Goal: Task Accomplishment & Management: Manage account settings

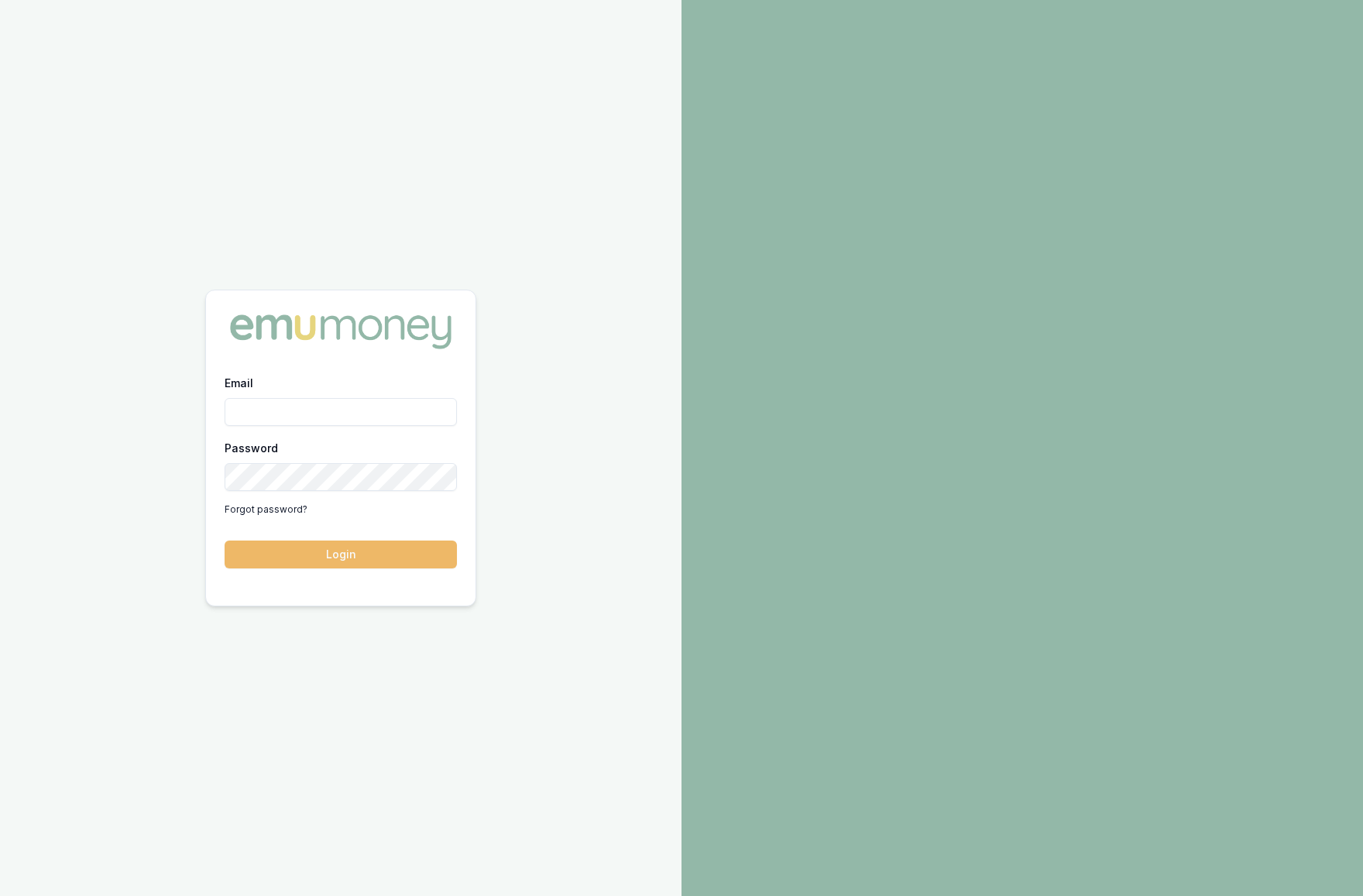
type input "krish.babu@emumoney.com.au"
click at [355, 554] on button "Login" at bounding box center [341, 555] width 233 height 28
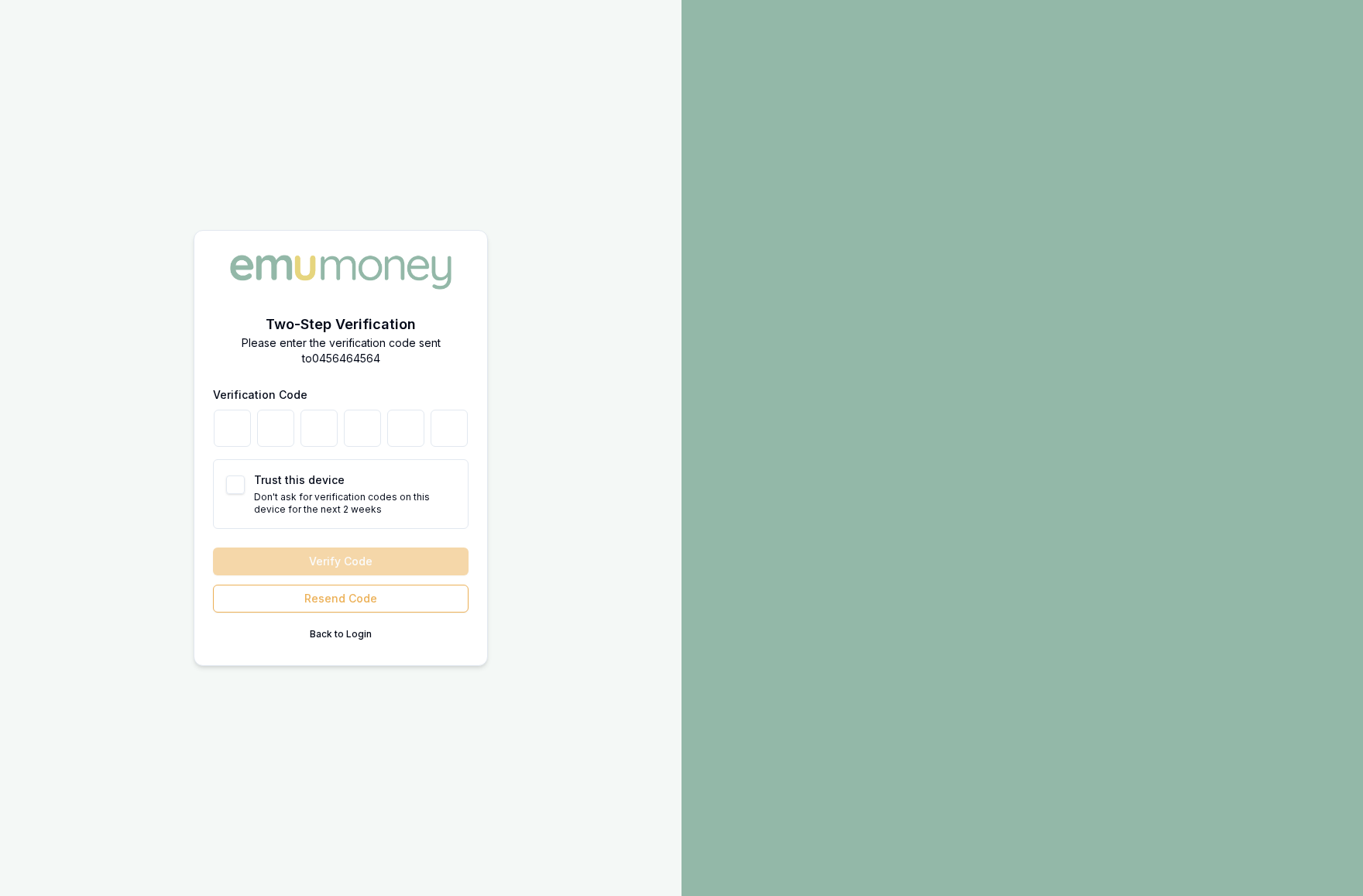
click at [238, 484] on button "Trust this device" at bounding box center [235, 485] width 19 height 19
checkbox input "true"
click at [238, 436] on input "number" at bounding box center [233, 428] width 37 height 37
type input "6"
type input "7"
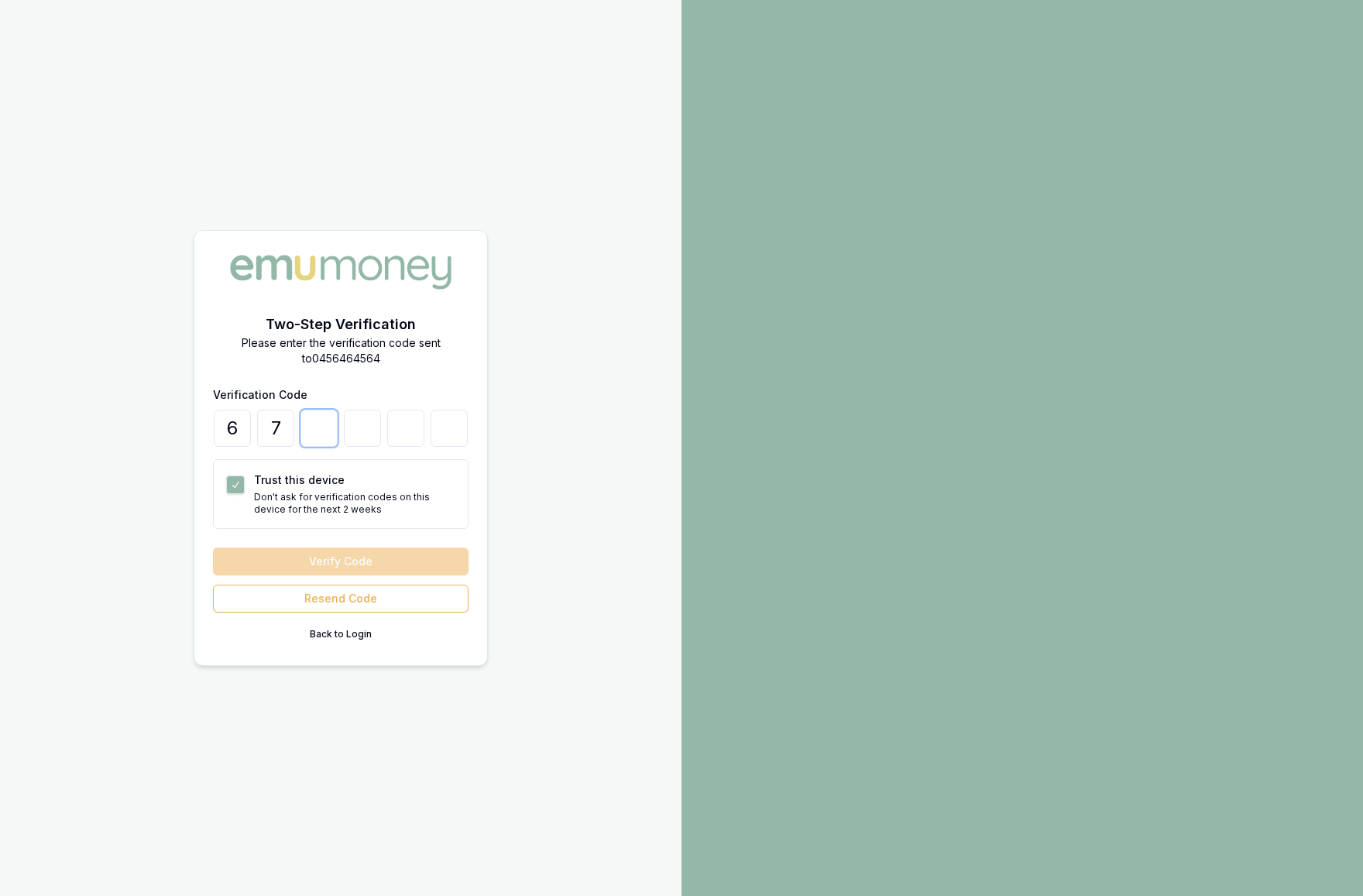
type input "5"
type input "9"
type input "3"
type input "6"
click at [285, 555] on button "Verify Code" at bounding box center [341, 561] width 255 height 28
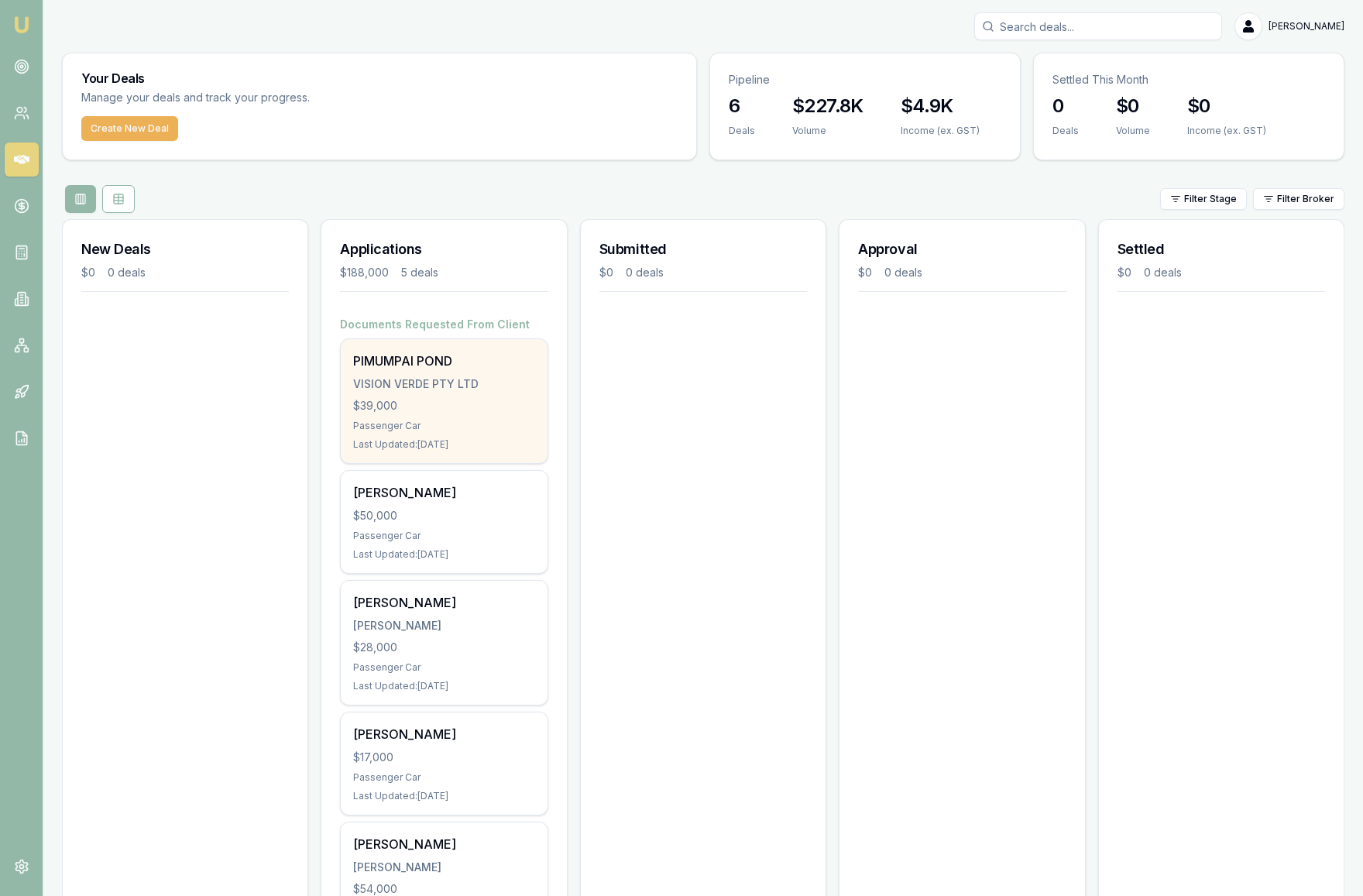
click at [465, 423] on div "Passenger Car" at bounding box center [443, 425] width 181 height 12
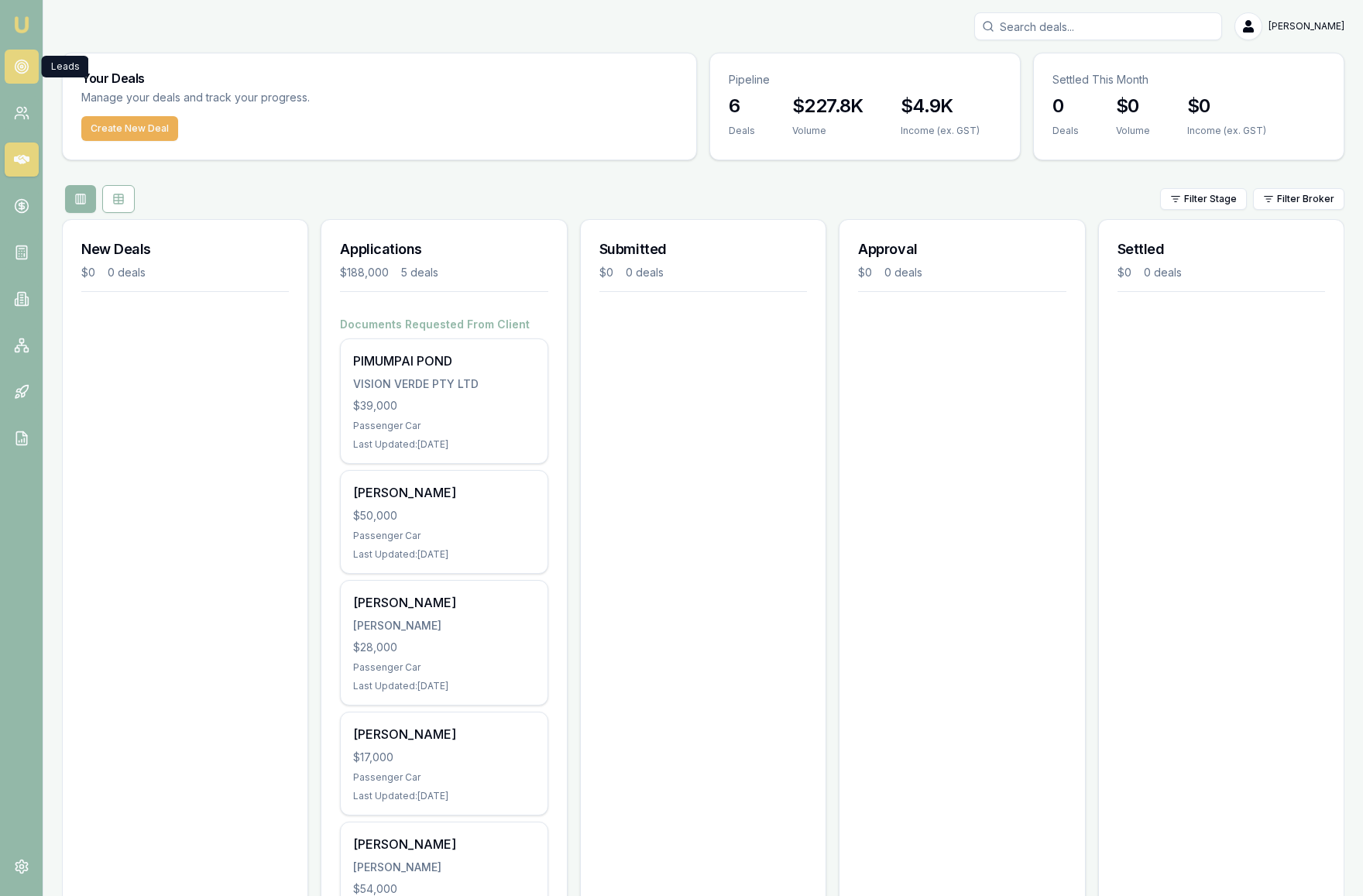
click at [31, 76] on link at bounding box center [22, 67] width 34 height 34
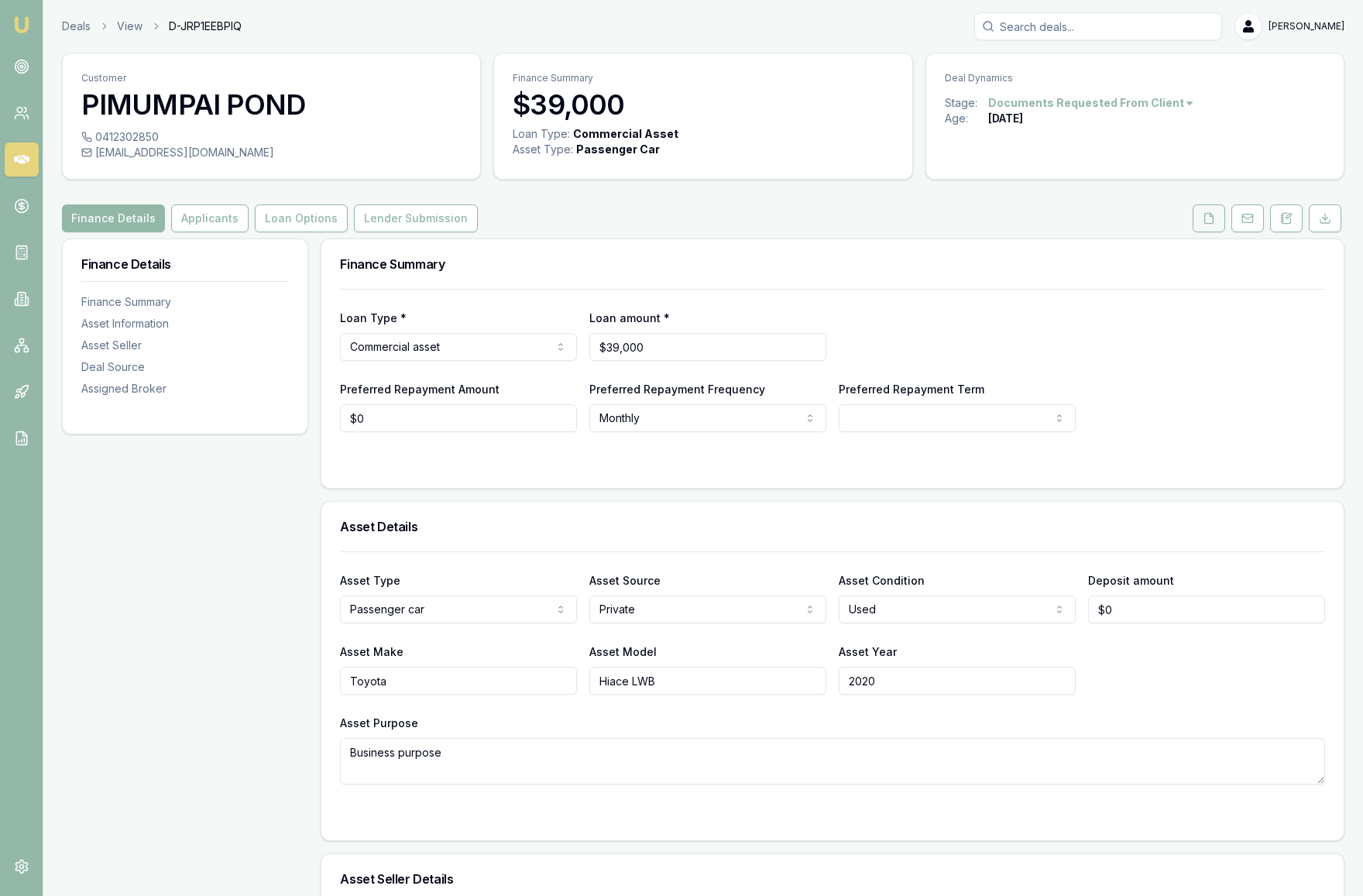
click at [1207, 219] on icon at bounding box center [1208, 218] width 12 height 12
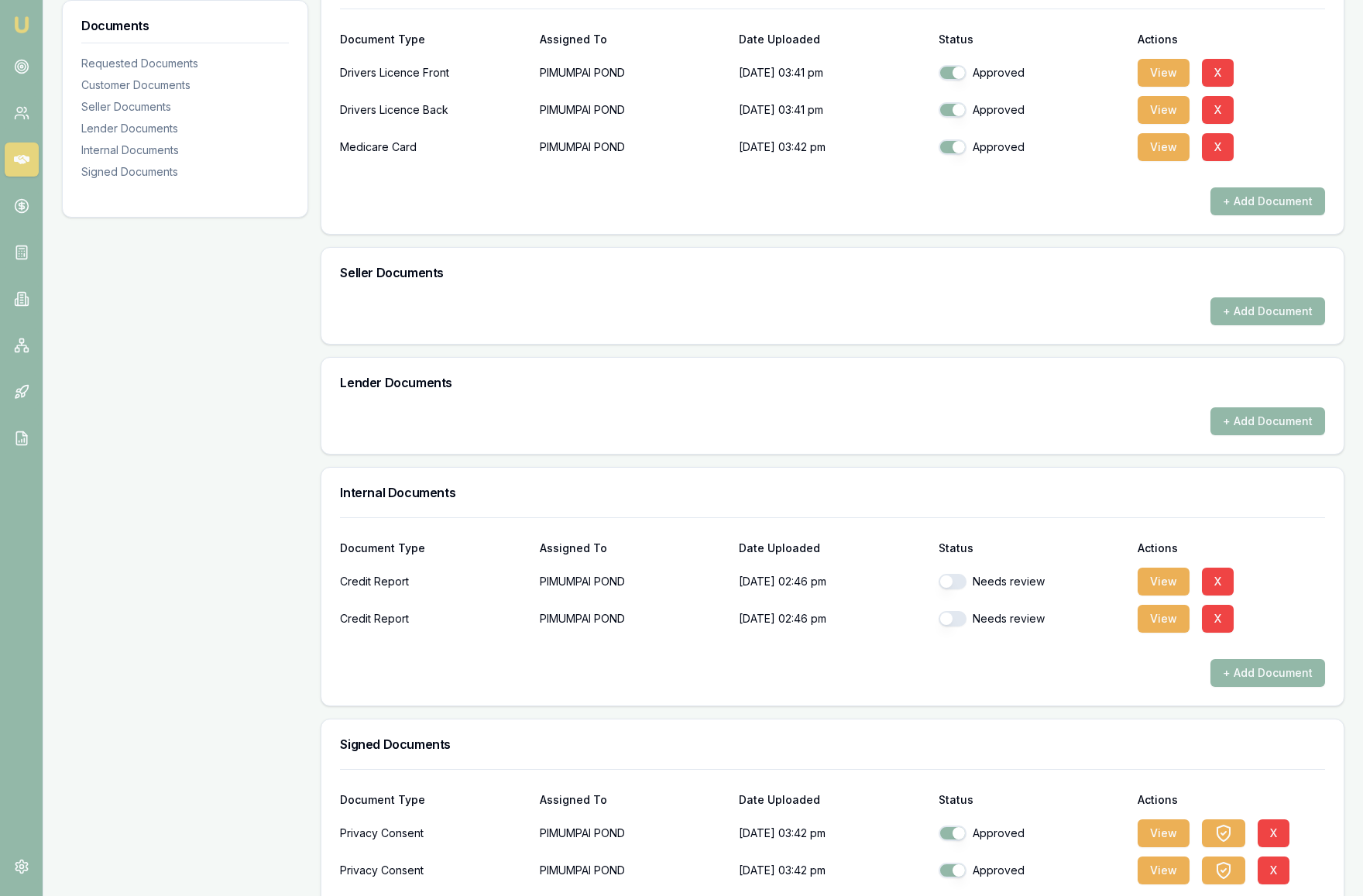
scroll to position [416, 0]
click at [1156, 585] on button "View" at bounding box center [1164, 581] width 52 height 28
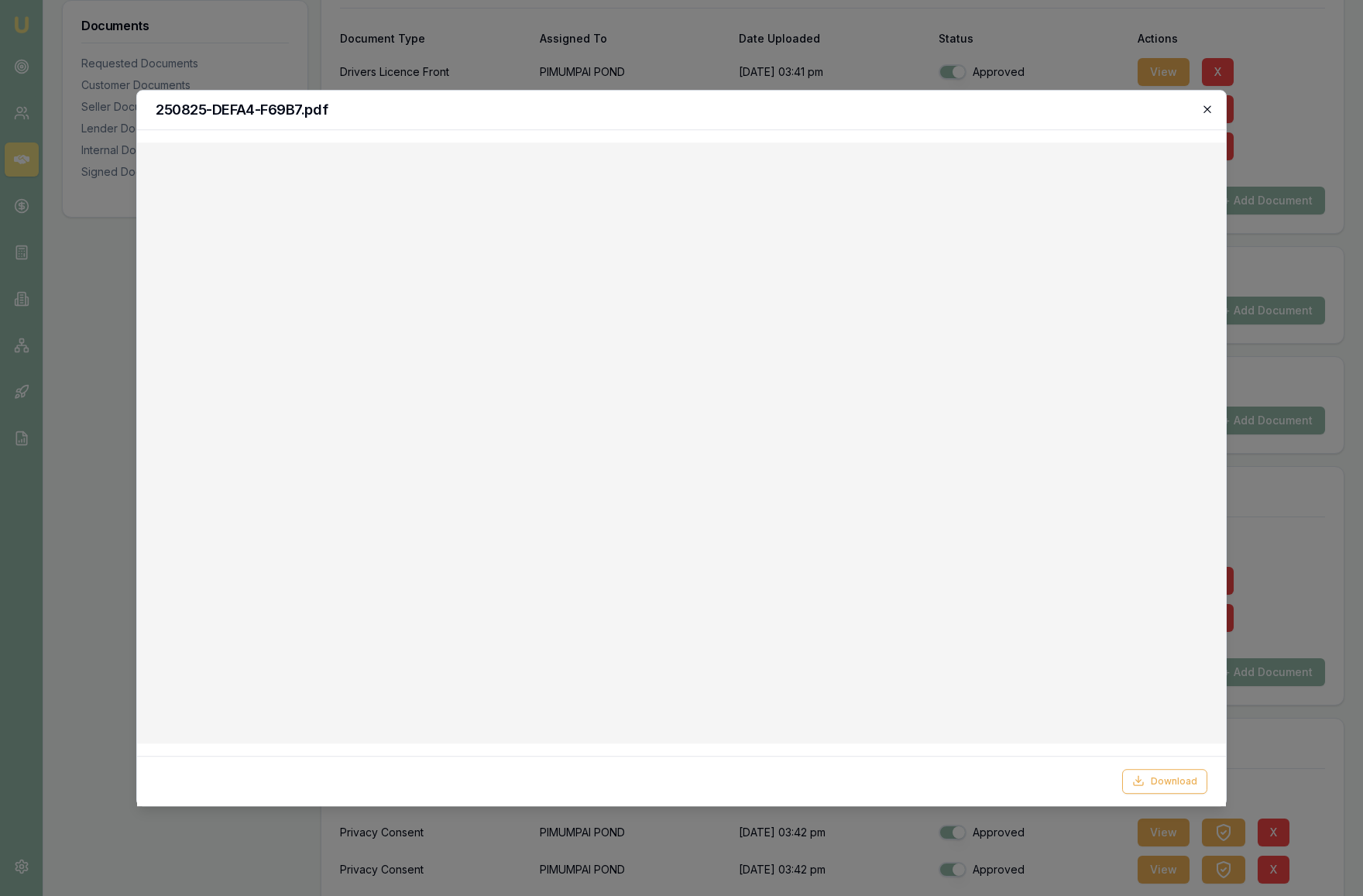
click at [1211, 114] on icon "button" at bounding box center [1207, 109] width 12 height 12
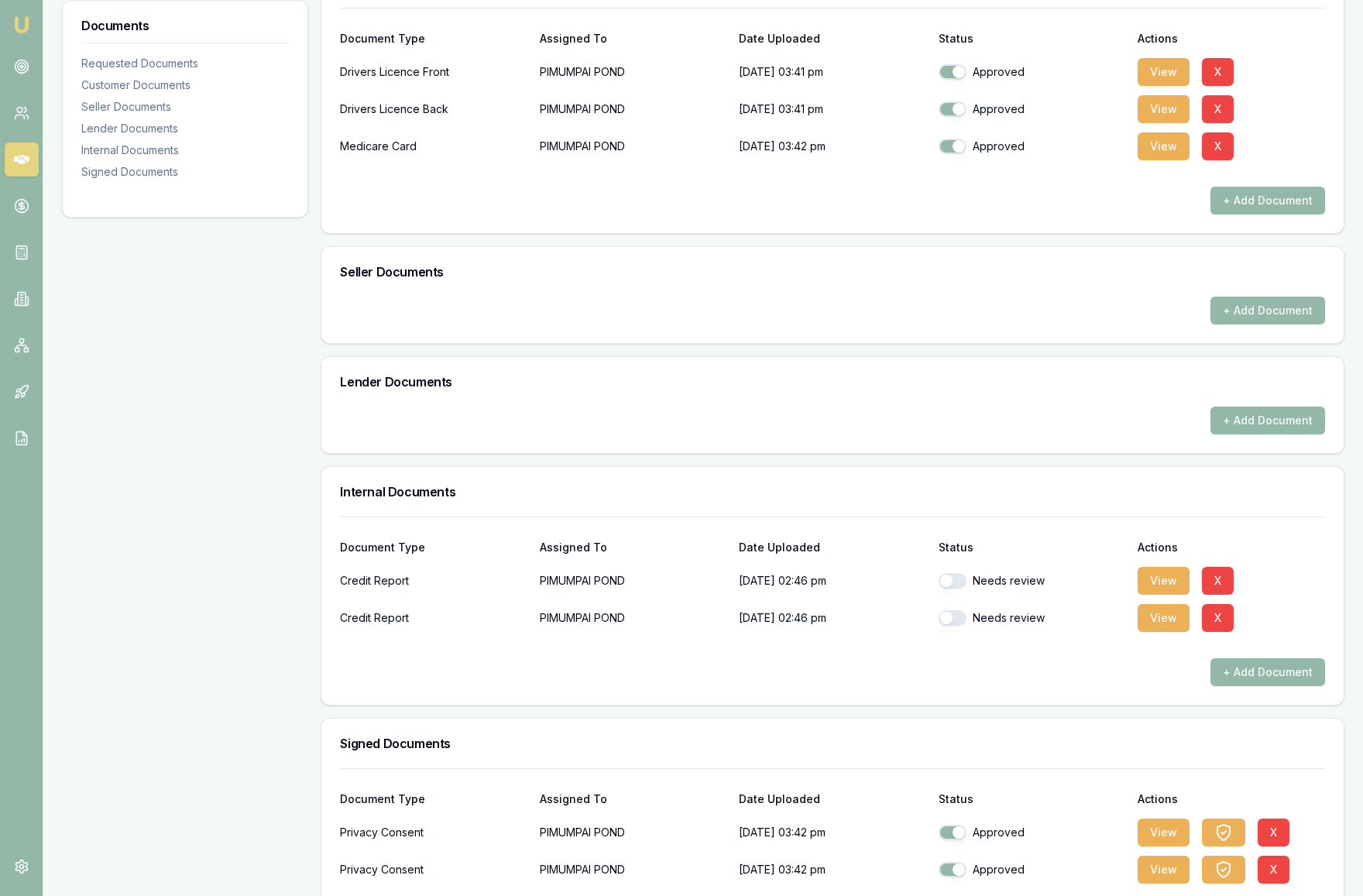
click at [948, 582] on button "button" at bounding box center [952, 581] width 28 height 15
checkbox input "true"
click at [949, 622] on button "button" at bounding box center [952, 617] width 28 height 15
checkbox input "true"
click at [1160, 584] on button "View" at bounding box center [1164, 581] width 52 height 28
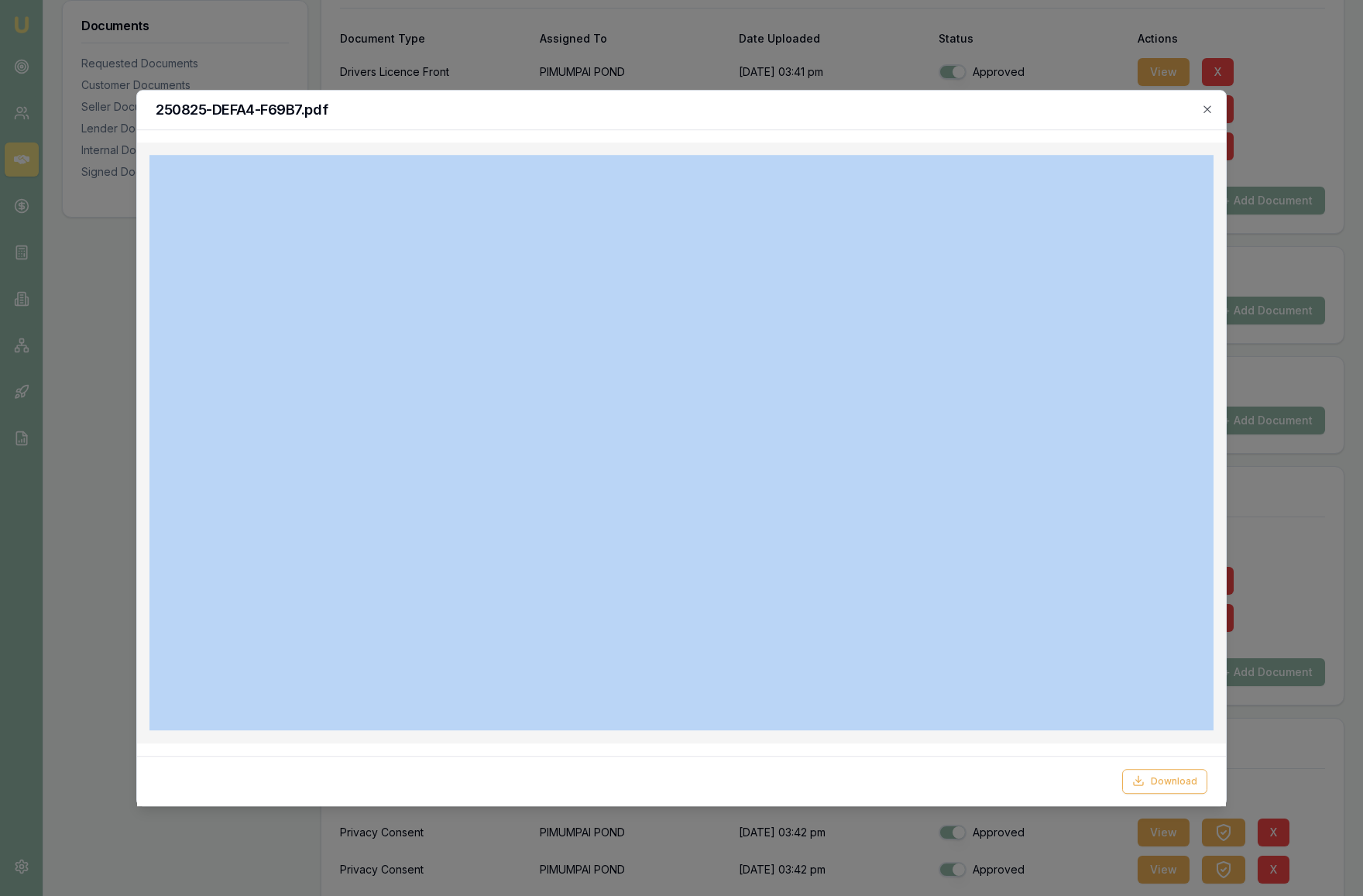
drag, startPoint x: 775, startPoint y: 108, endPoint x: 623, endPoint y: 148, distance: 157.2
click at [623, 148] on div "250825-DEFA4-F69B7.pdf Download Close" at bounding box center [682, 448] width 1091 height 717
